Goal: Task Accomplishment & Management: Use online tool/utility

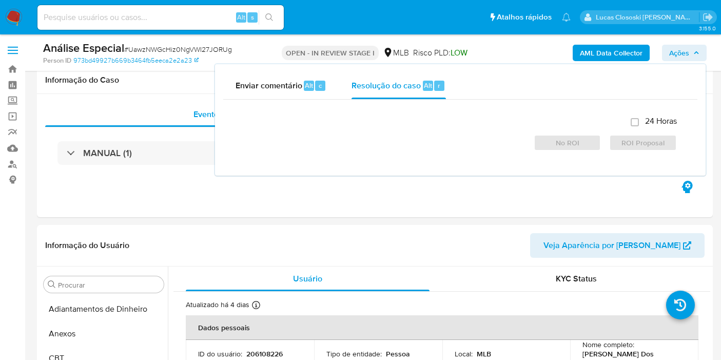
select select "10"
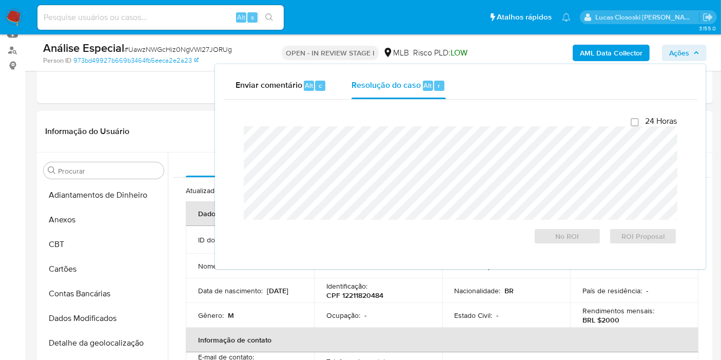
scroll to position [57, 0]
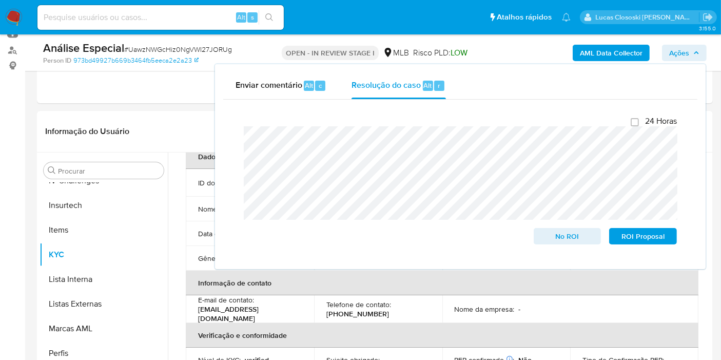
click at [685, 46] on span "Ações" at bounding box center [679, 53] width 20 height 16
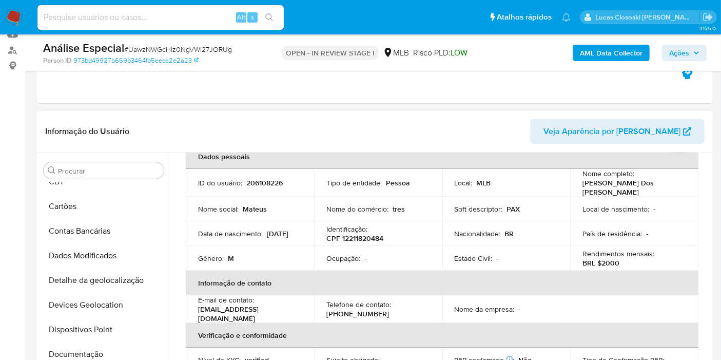
scroll to position [2, 0]
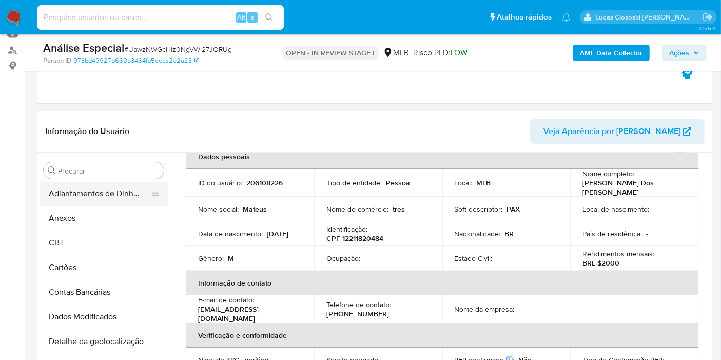
click at [76, 214] on button "Anexos" at bounding box center [104, 218] width 128 height 25
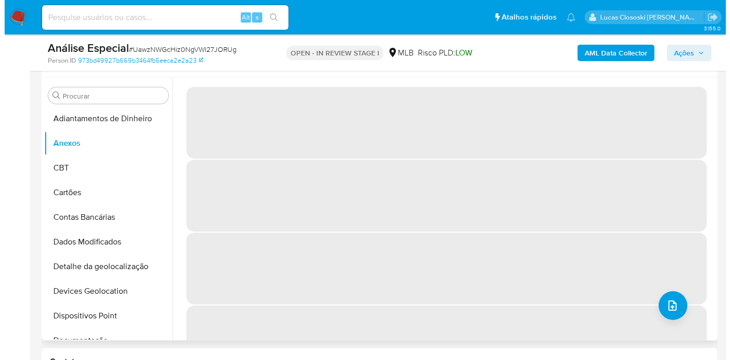
scroll to position [171, 0]
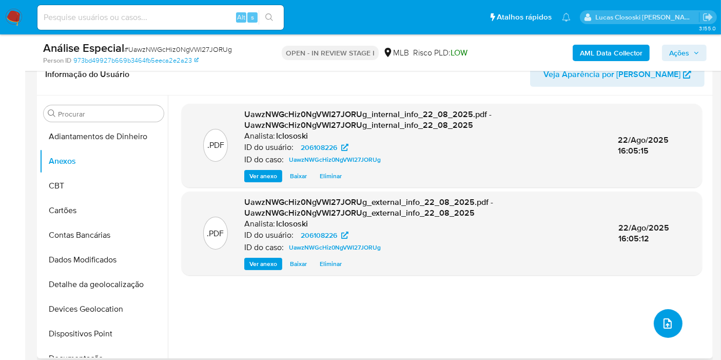
click at [674, 332] on button "upload-file" at bounding box center [668, 323] width 29 height 29
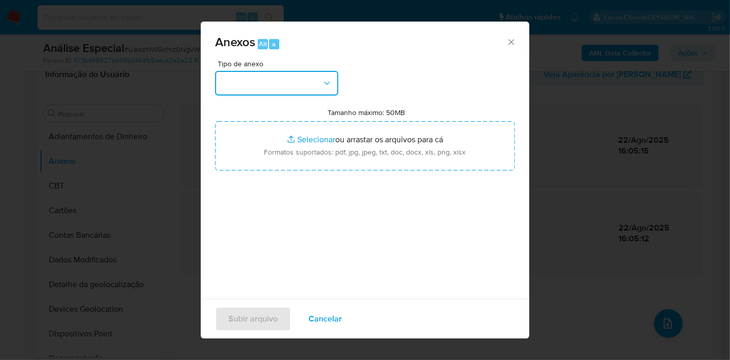
click at [272, 83] on button "button" at bounding box center [276, 83] width 123 height 25
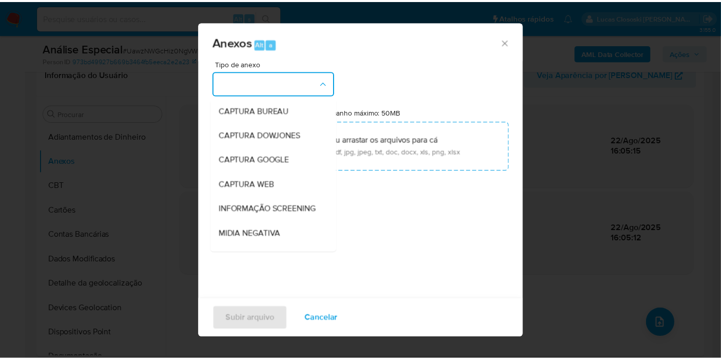
scroll to position [158, 0]
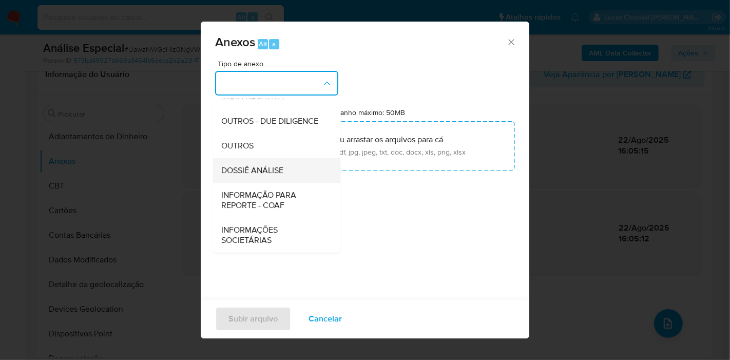
click at [277, 178] on div "DOSSIÊ ANÁLISE" at bounding box center [273, 170] width 105 height 25
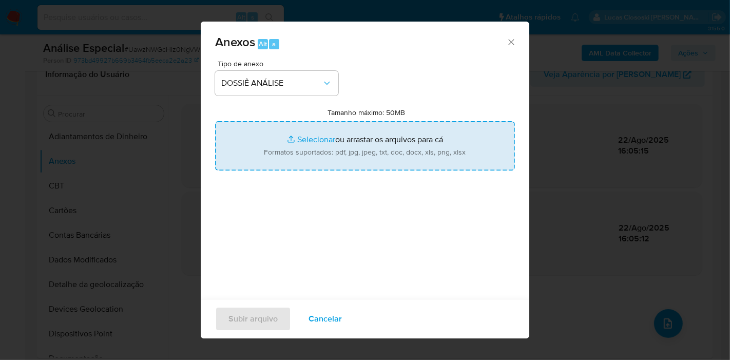
click at [280, 154] on input "Tamanho máximo: 50MB Selecionar arquivos" at bounding box center [365, 145] width 300 height 49
type input "C:\fakepath\SAR - XXXX - CPF 12211820484 - MATEUS DOS SANTOS LIMA.pdf"
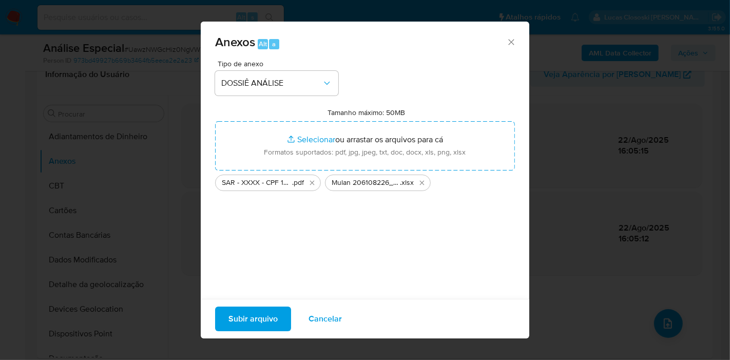
click at [264, 316] on span "Subir arquivo" at bounding box center [252, 319] width 49 height 23
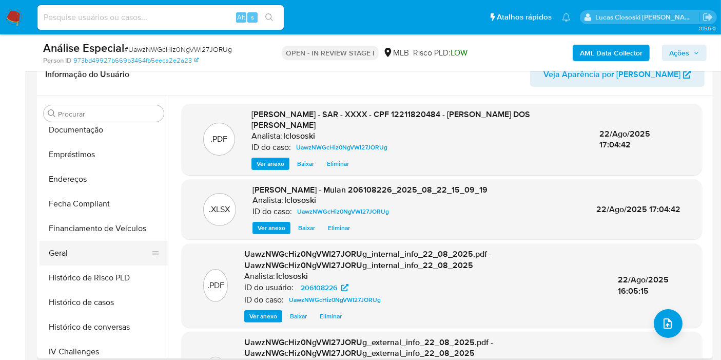
scroll to position [401, 0]
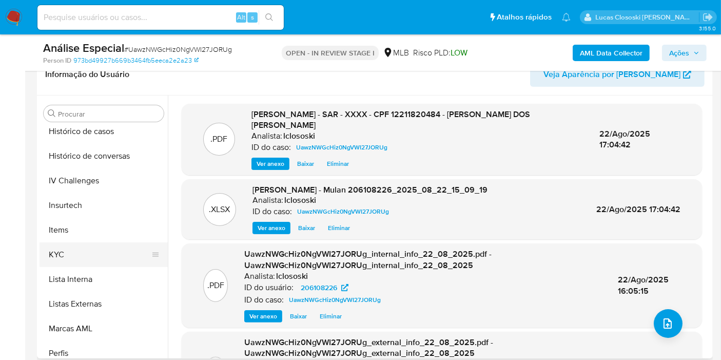
click at [72, 265] on button "KYC" at bounding box center [100, 254] width 120 height 25
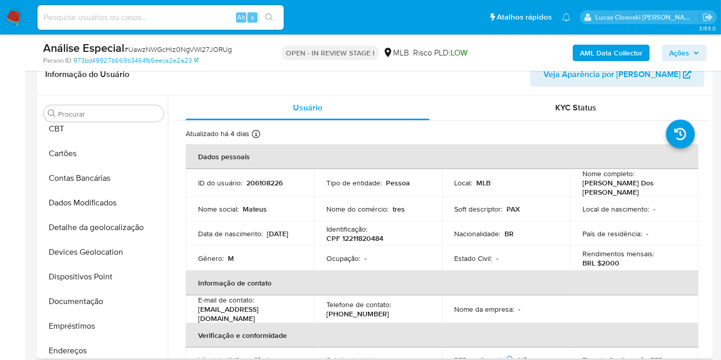
scroll to position [0, 0]
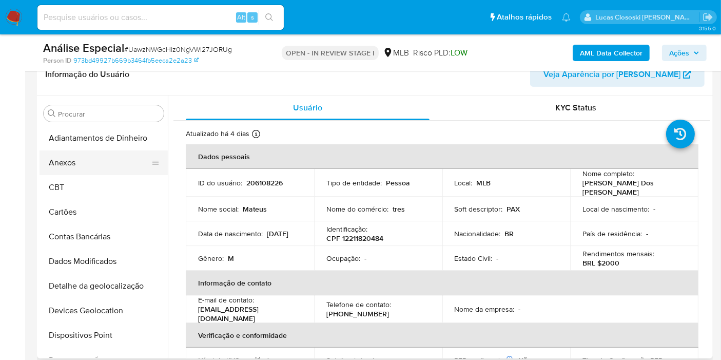
click at [89, 159] on button "Anexos" at bounding box center [100, 162] width 120 height 25
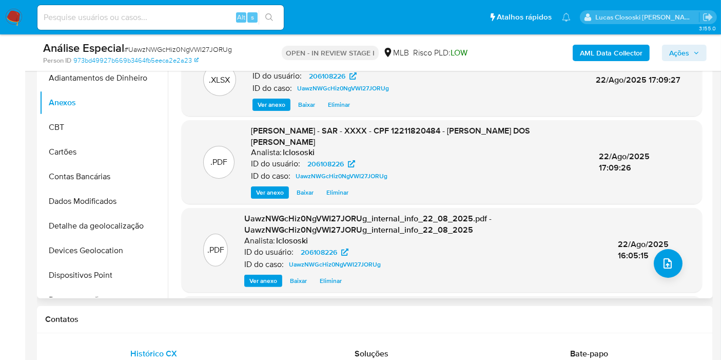
scroll to position [171, 0]
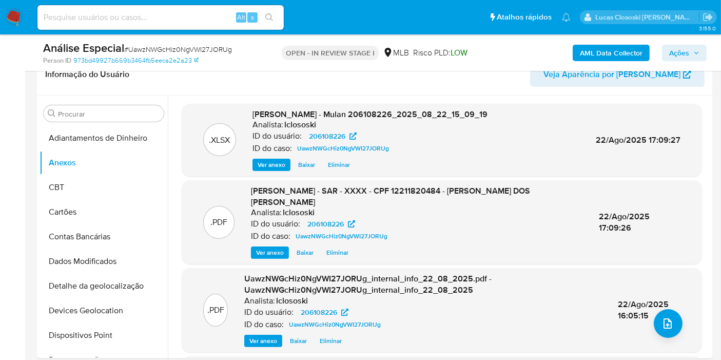
click at [678, 52] on span "Ações" at bounding box center [679, 53] width 20 height 16
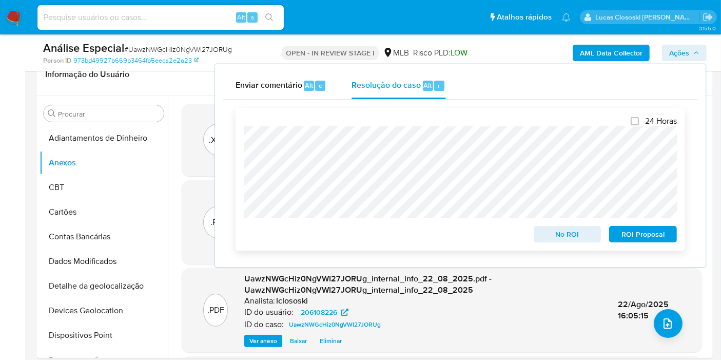
scroll to position [114, 0]
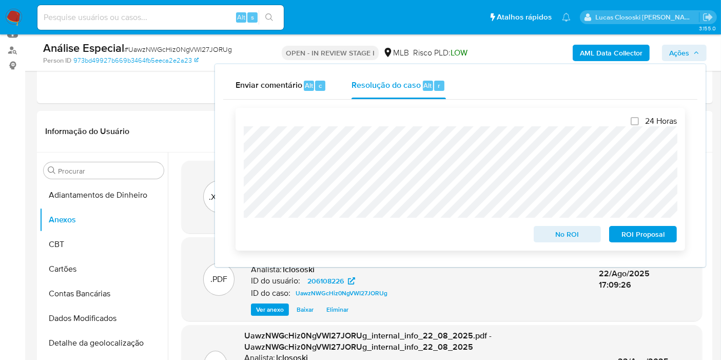
click at [630, 233] on span "ROI Proposal" at bounding box center [643, 234] width 53 height 14
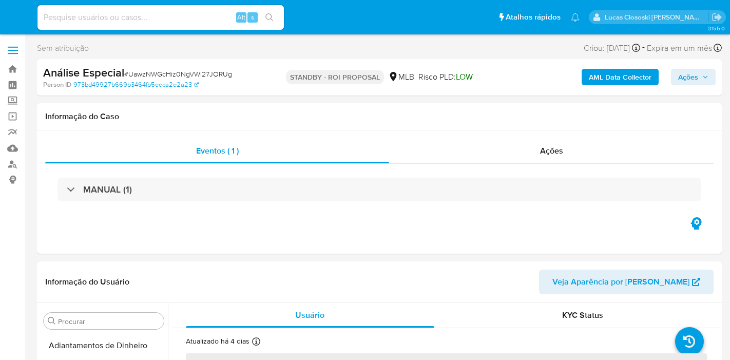
select select "10"
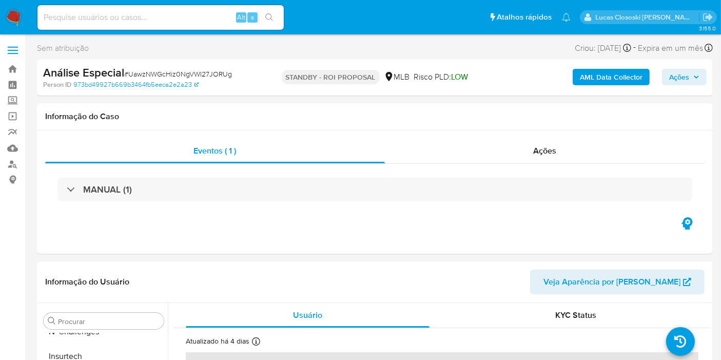
scroll to position [458, 0]
click at [163, 76] on span "# UawzNWGcHiz0NgVWI27JORUg" at bounding box center [178, 74] width 108 height 10
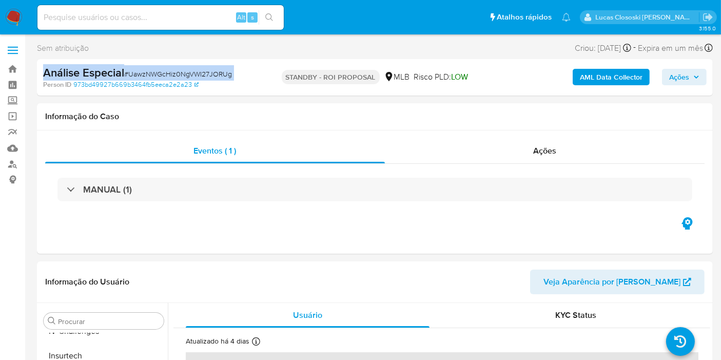
click at [163, 76] on span "# UawzNWGcHiz0NgVWI27JORUg" at bounding box center [178, 74] width 108 height 10
click at [214, 76] on span "# UawzNWGcHiz0NgVWI27JORUg" at bounding box center [178, 74] width 108 height 10
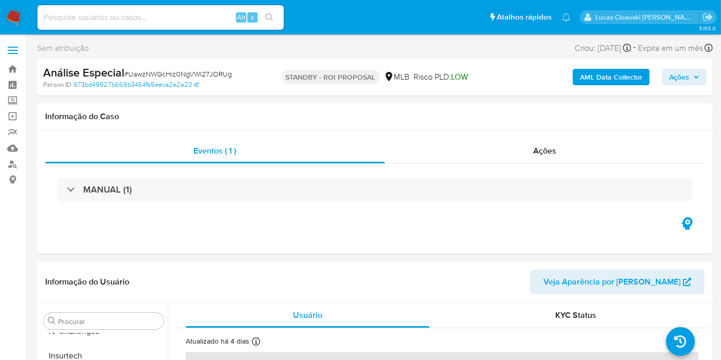
click at [226, 73] on span "# UawzNWGcHiz0NgVWI27JORUg" at bounding box center [178, 74] width 108 height 10
copy span "UawzNWGcHiz0NgVWI27JORUg"
click at [26, 16] on nav "Pausado Ver notificaciones Alt s Atalhos rápidos Presiona las siguientes teclas…" at bounding box center [360, 17] width 721 height 34
click at [15, 15] on img at bounding box center [13, 17] width 17 height 17
